Goal: Transaction & Acquisition: Download file/media

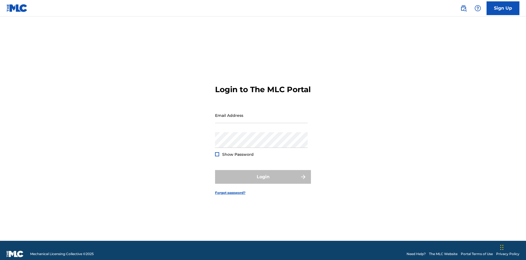
scroll to position [7, 0]
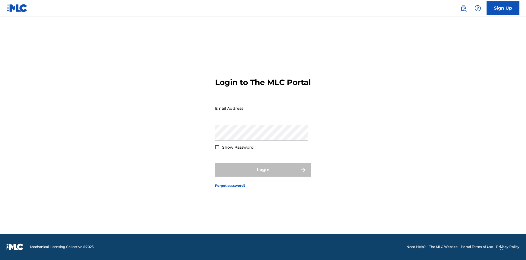
click at [262, 113] on input "Email Address" at bounding box center [261, 108] width 93 height 16
type input "9f686631-9005-4096-ac1b-5789141f5025@mailslurp.com"
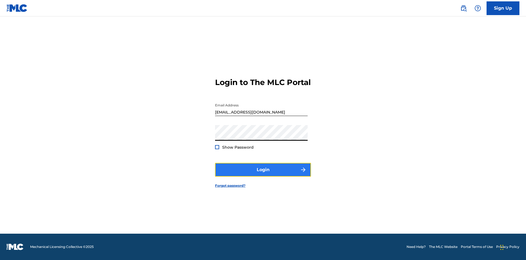
click at [263, 174] on button "Login" at bounding box center [263, 170] width 96 height 14
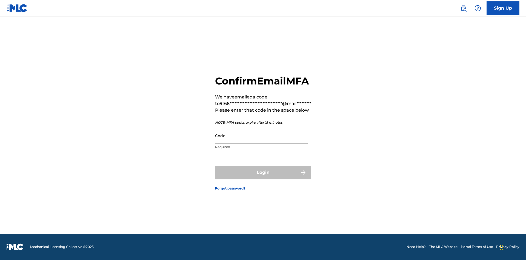
click at [262, 135] on input "Code" at bounding box center [261, 136] width 93 height 16
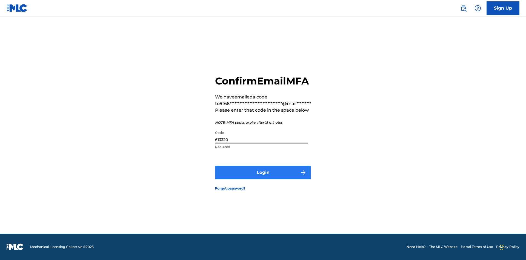
type input "613320"
click at [263, 172] on button "Login" at bounding box center [263, 173] width 96 height 14
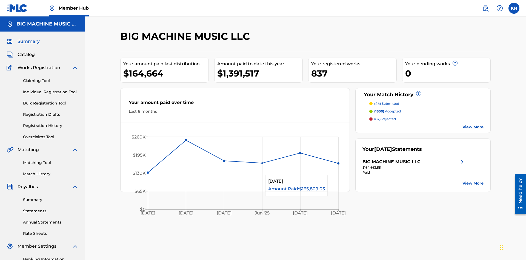
scroll to position [80, 0]
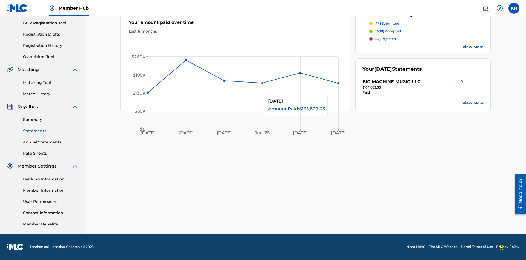
click at [51, 131] on link "Statements" at bounding box center [50, 131] width 55 height 6
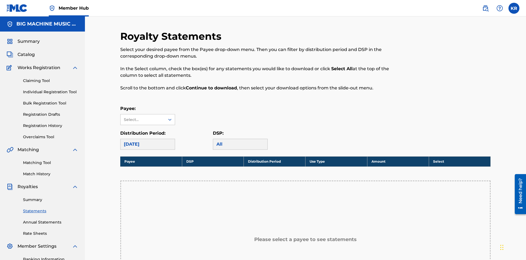
scroll to position [81, 0]
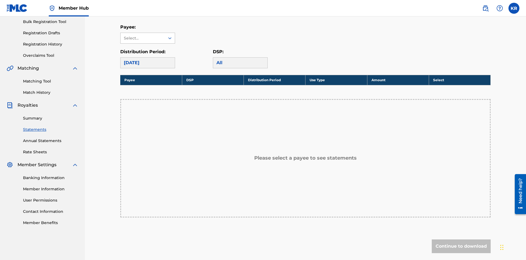
click at [143, 38] on div "Select..." at bounding box center [142, 38] width 37 height 6
click at [148, 54] on div "BIG MACHINE MUSIC LLC" at bounding box center [148, 54] width 54 height 20
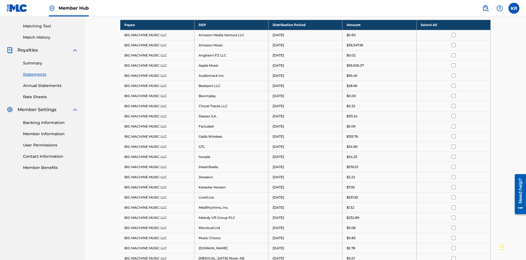
scroll to position [106, 0]
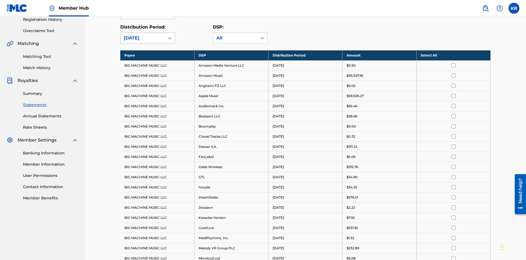
click at [143, 38] on div "August 2025" at bounding box center [143, 38] width 38 height 7
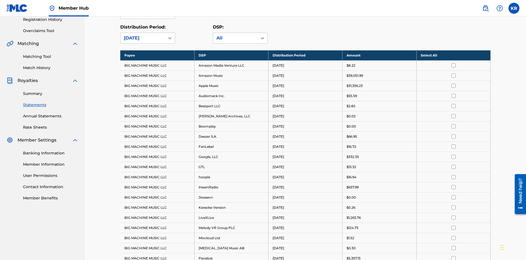
scroll to position [0, 0]
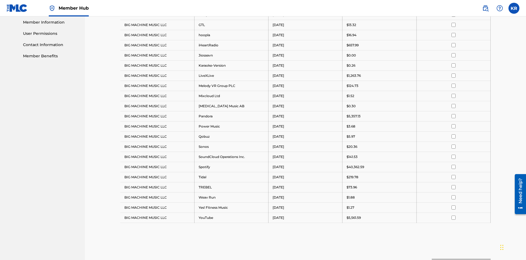
click at [454, 35] on input "checkbox" at bounding box center [454, 35] width 4 height 4
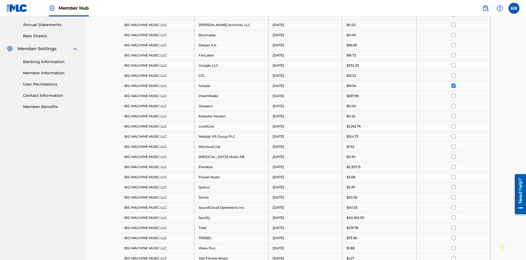
click at [454, 35] on input "checkbox" at bounding box center [454, 35] width 4 height 4
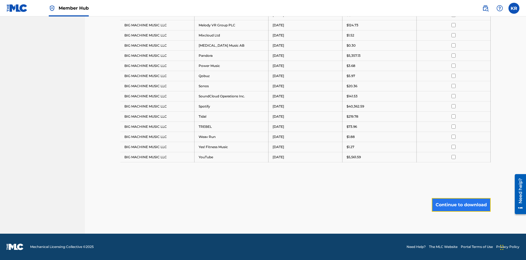
click at [461, 205] on button "Continue to download" at bounding box center [461, 205] width 59 height 14
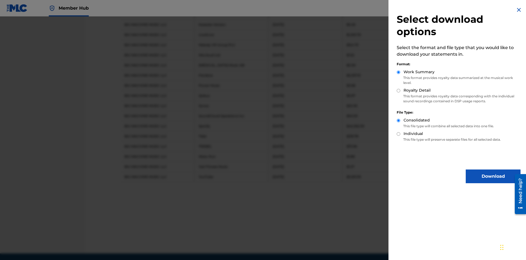
scroll to position [309, 0]
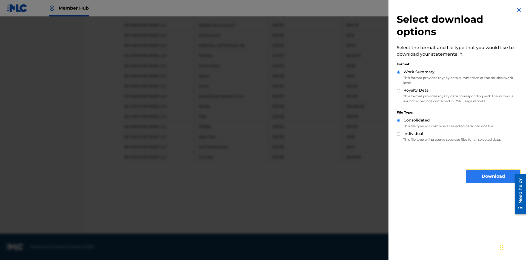
click at [493, 176] on button "Download" at bounding box center [493, 176] width 55 height 14
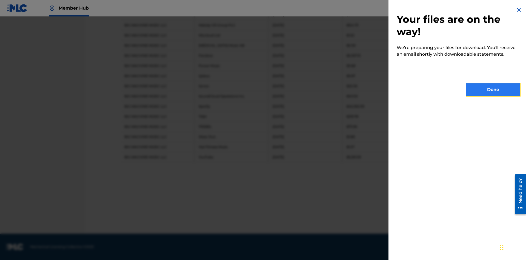
click at [493, 90] on button "Done" at bounding box center [493, 90] width 55 height 14
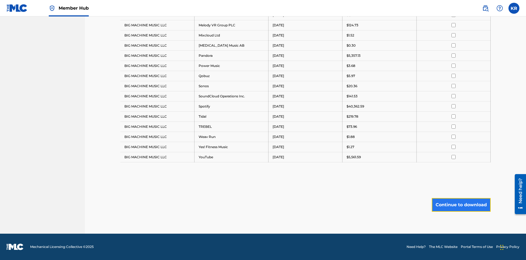
click at [461, 205] on button "Continue to download" at bounding box center [461, 205] width 59 height 14
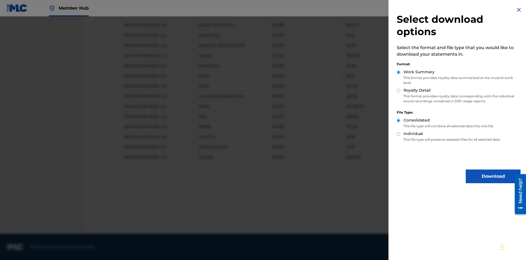
click at [399, 90] on input "Royalty Detail" at bounding box center [399, 91] width 4 height 4
radio input "true"
click at [493, 176] on button "Download" at bounding box center [493, 176] width 55 height 14
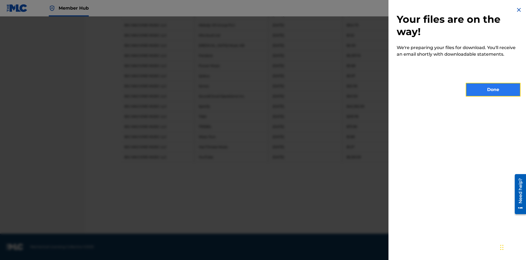
click at [493, 90] on button "Done" at bounding box center [493, 90] width 55 height 14
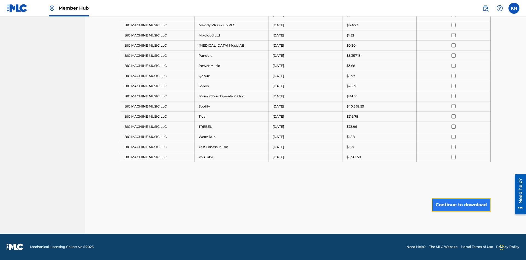
click at [461, 205] on button "Continue to download" at bounding box center [461, 205] width 59 height 14
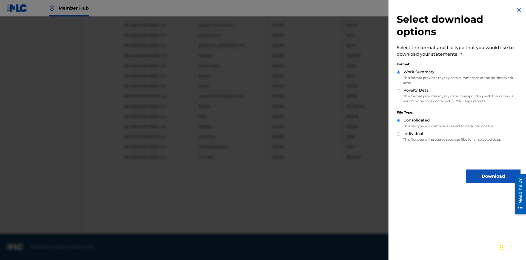
click at [399, 134] on input "Individual" at bounding box center [399, 134] width 4 height 4
radio input "true"
click at [493, 176] on button "Download" at bounding box center [493, 176] width 55 height 14
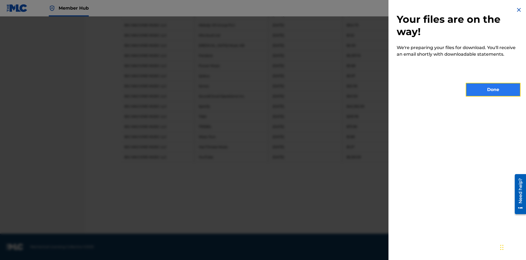
click at [493, 90] on button "Done" at bounding box center [493, 90] width 55 height 14
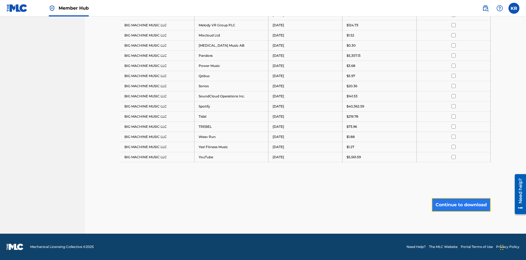
click at [461, 205] on button "Continue to download" at bounding box center [461, 205] width 59 height 14
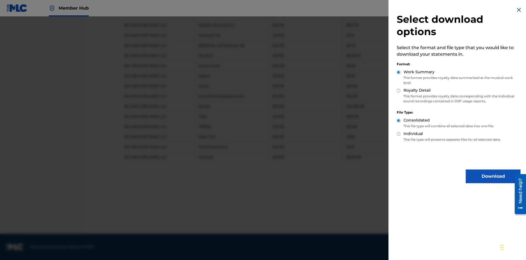
click at [399, 90] on input "Royalty Detail" at bounding box center [399, 91] width 4 height 4
radio input "true"
click at [399, 134] on input "Individual" at bounding box center [399, 134] width 4 height 4
radio input "true"
click at [493, 176] on button "Download" at bounding box center [493, 176] width 55 height 14
